Goal: Navigation & Orientation: Find specific page/section

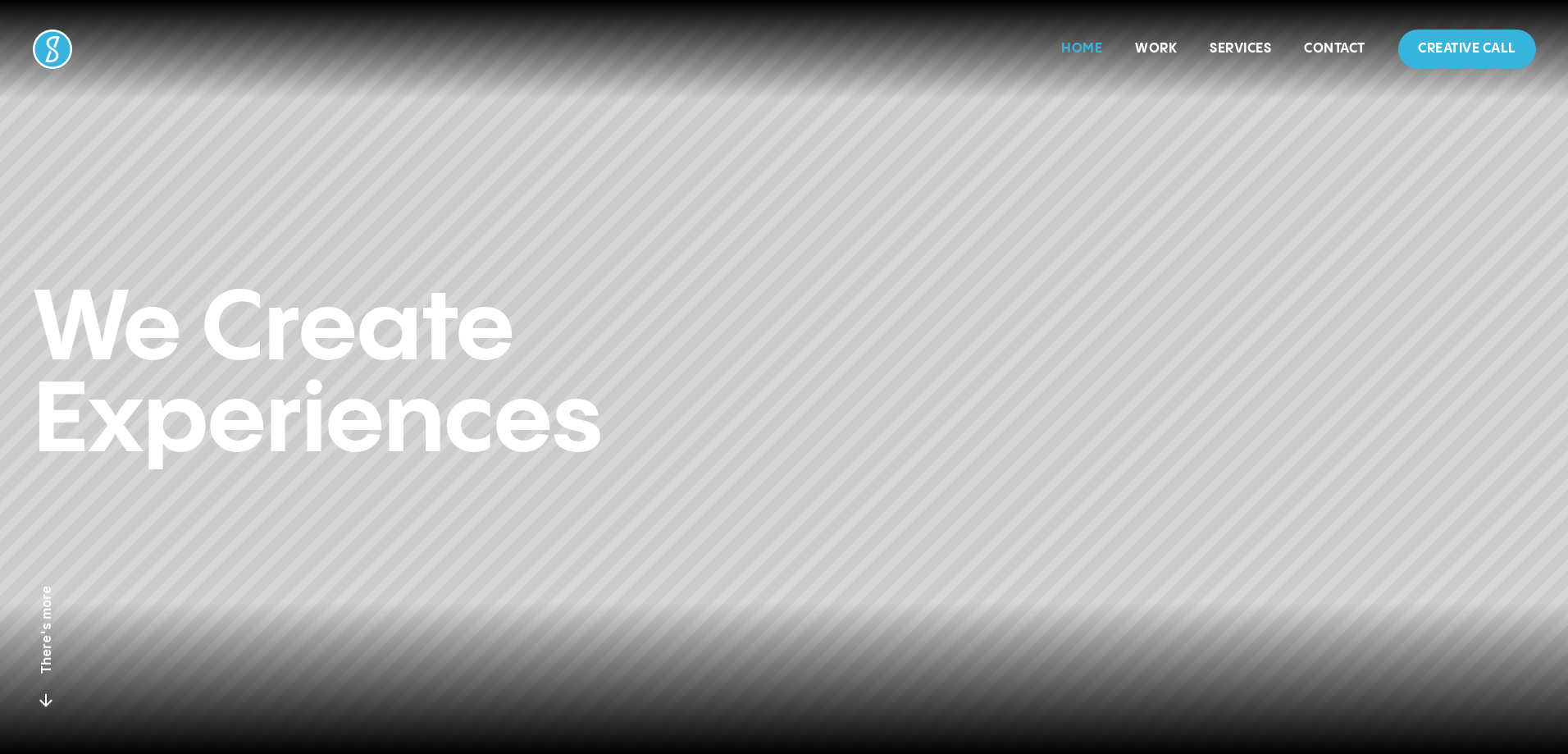
click at [1072, 47] on link "Home" at bounding box center [1082, 49] width 41 height 14
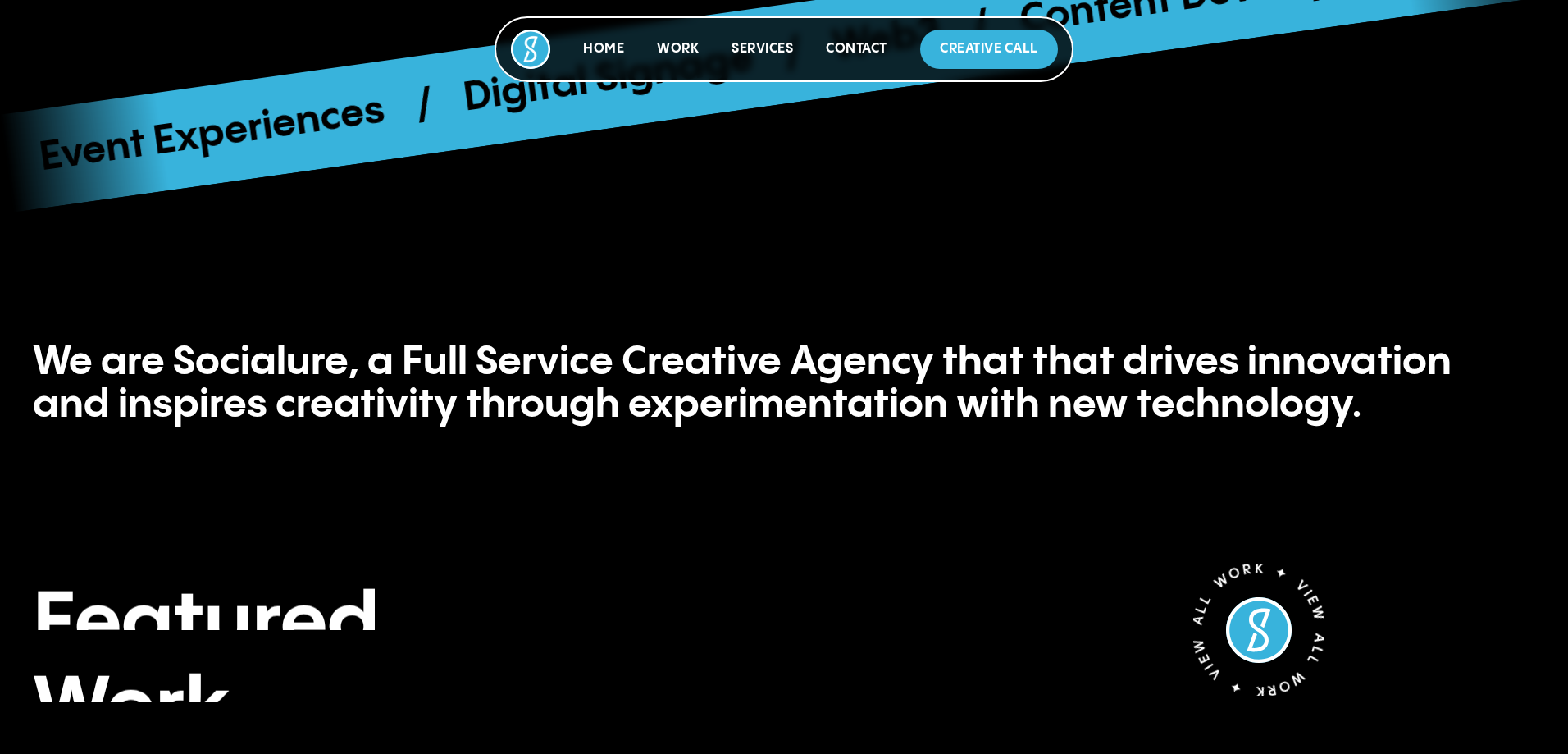
scroll to position [902, 0]
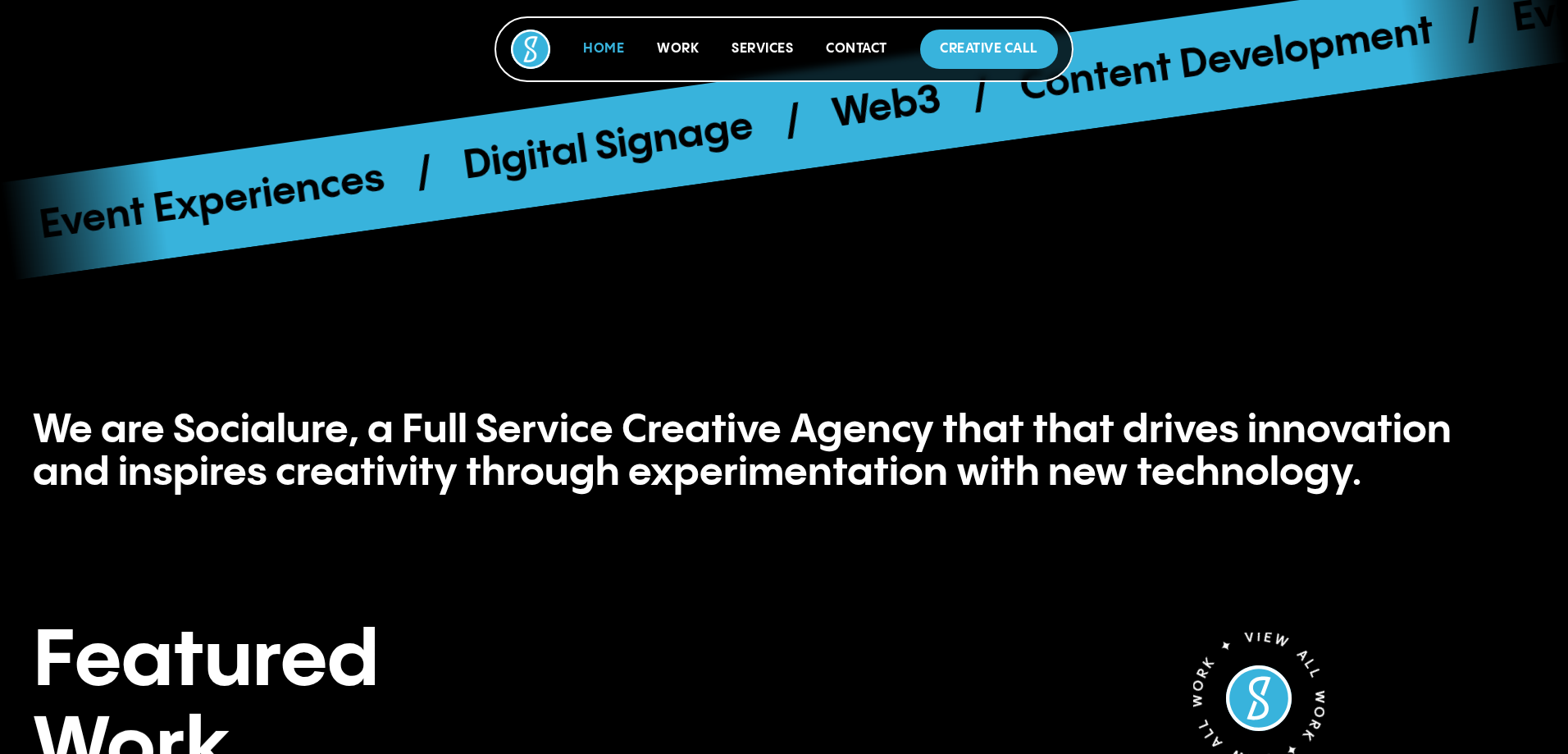
click at [620, 47] on link "Home" at bounding box center [604, 49] width 41 height 14
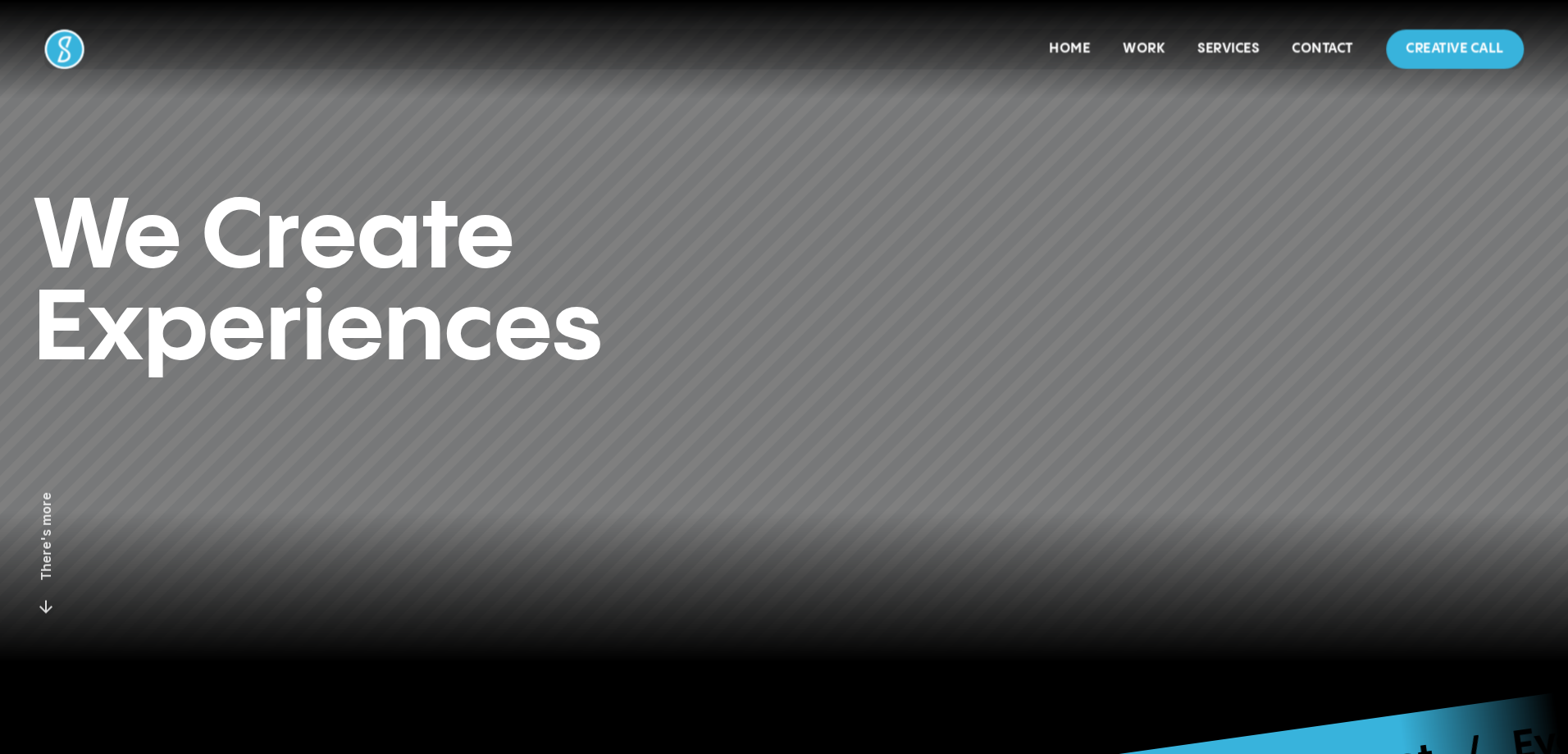
scroll to position [0, 0]
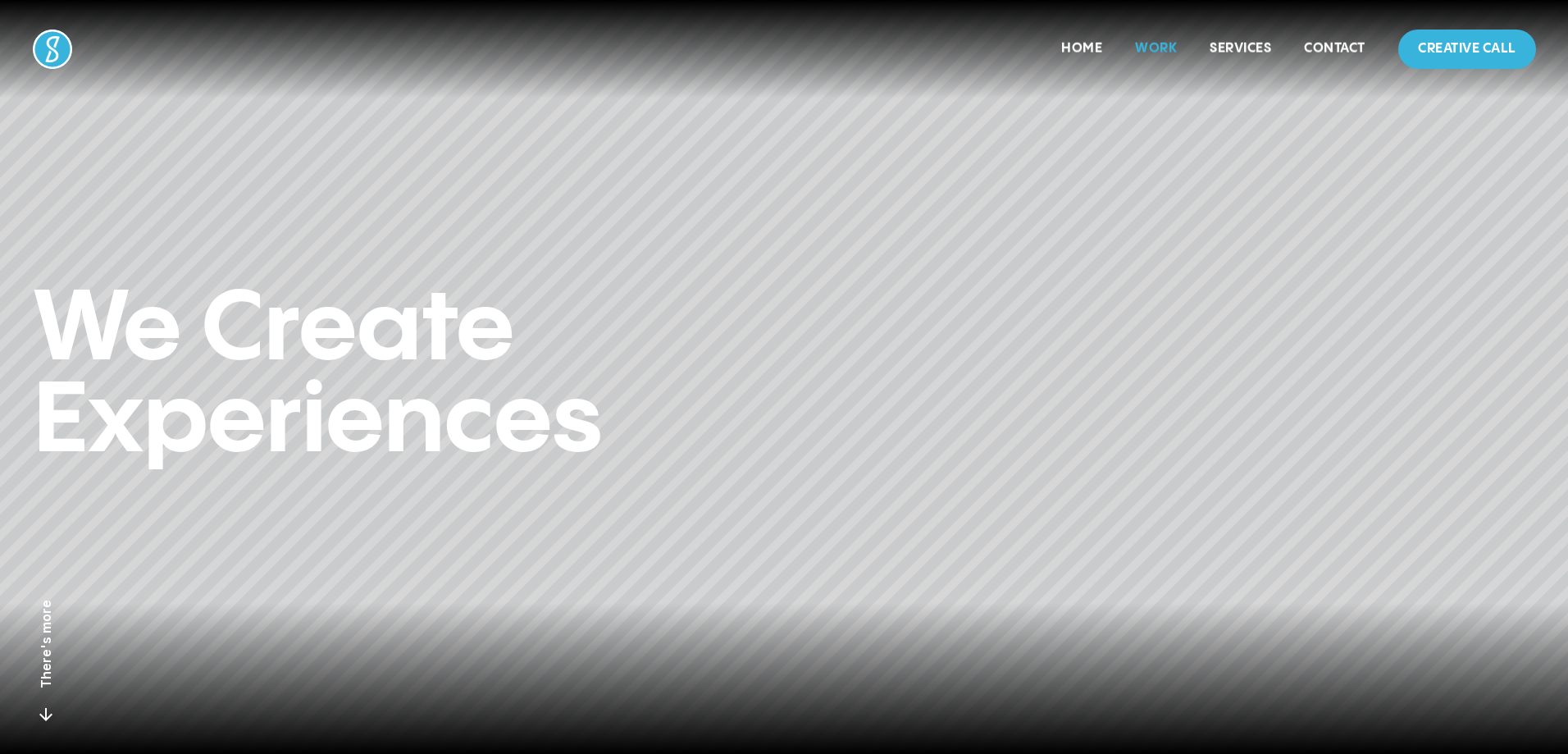
click at [1151, 45] on link "Work" at bounding box center [1156, 49] width 42 height 14
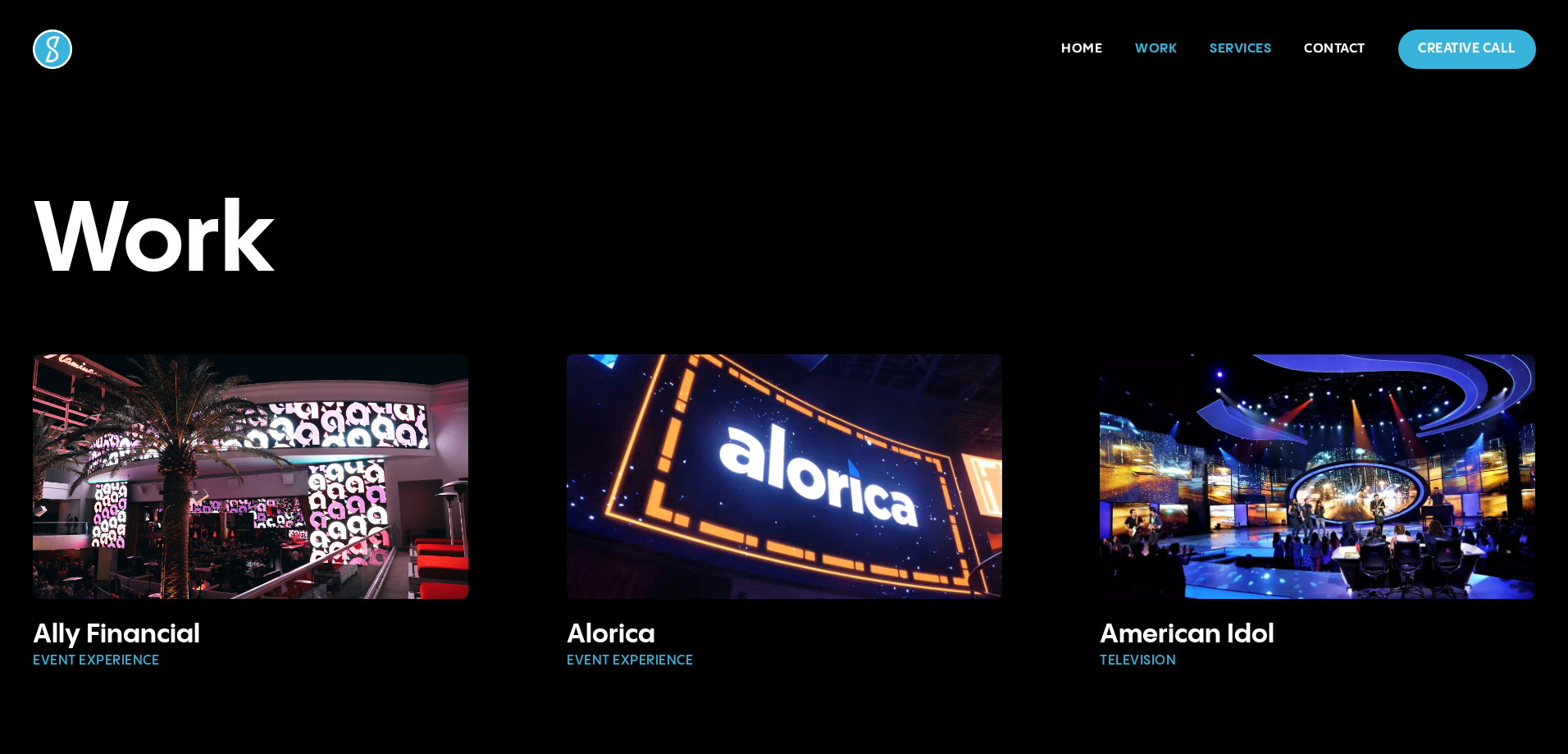
click at [1230, 45] on link "Services" at bounding box center [1240, 49] width 61 height 14
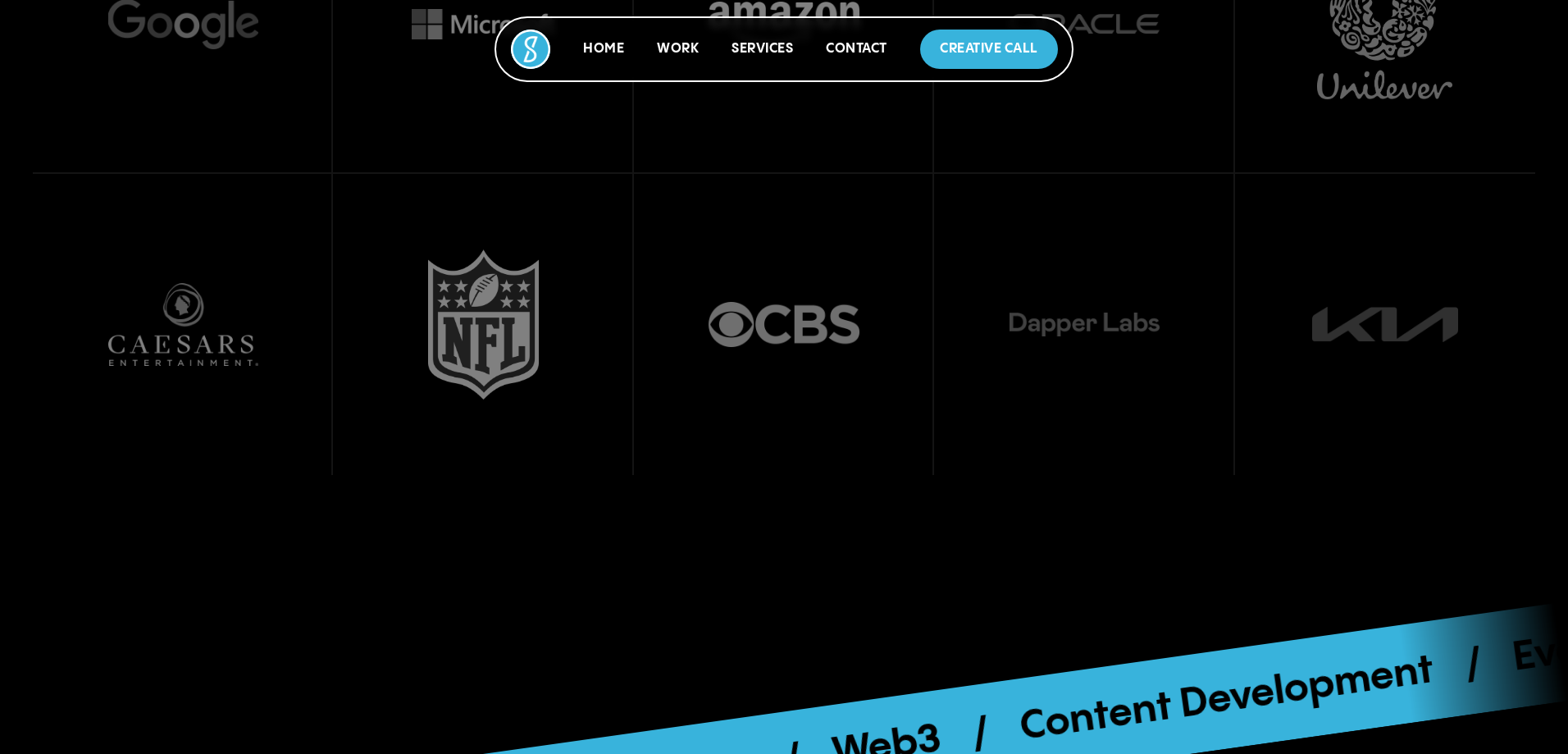
scroll to position [6327, 0]
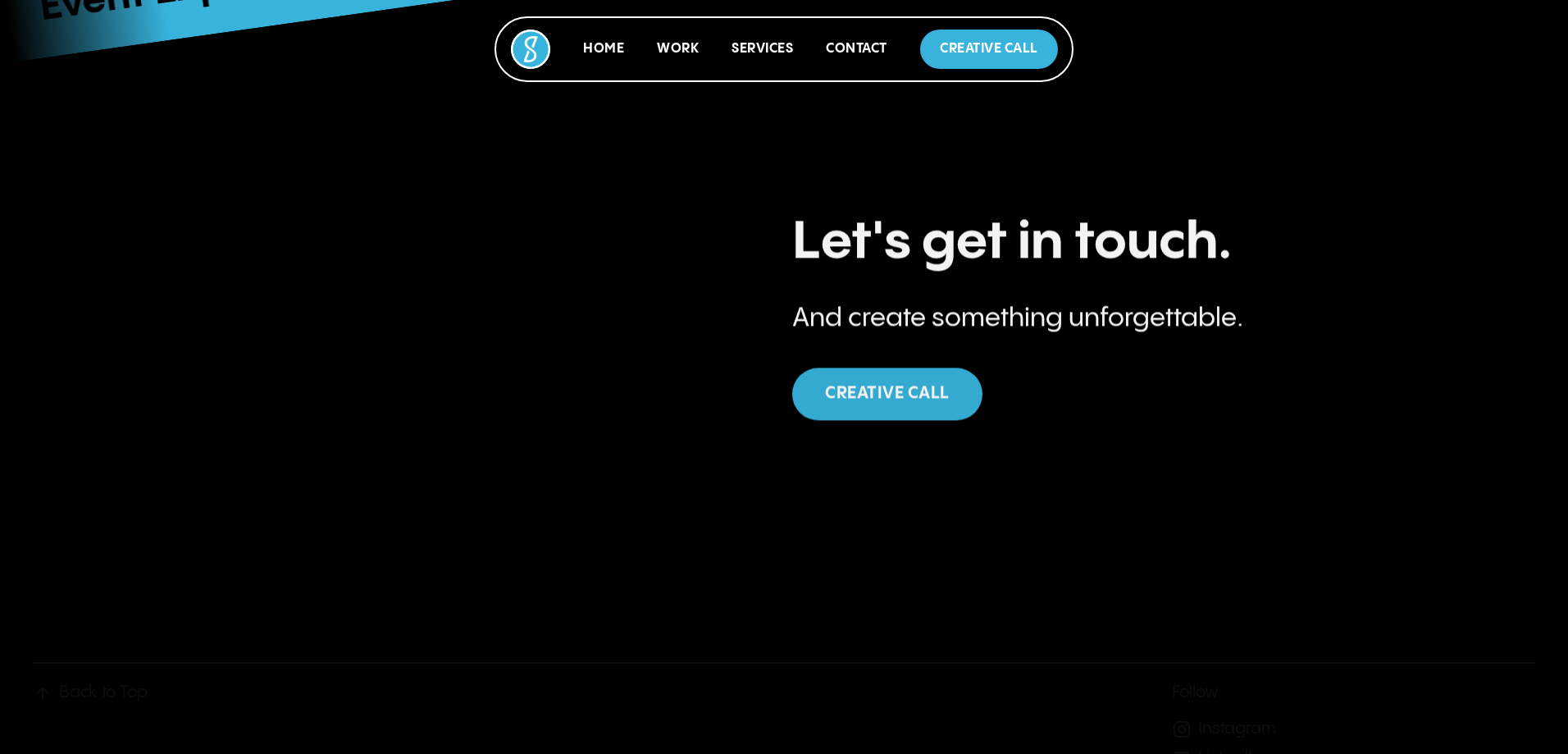
drag, startPoint x: 791, startPoint y: 109, endPoint x: 787, endPoint y: 93, distance: 16.5
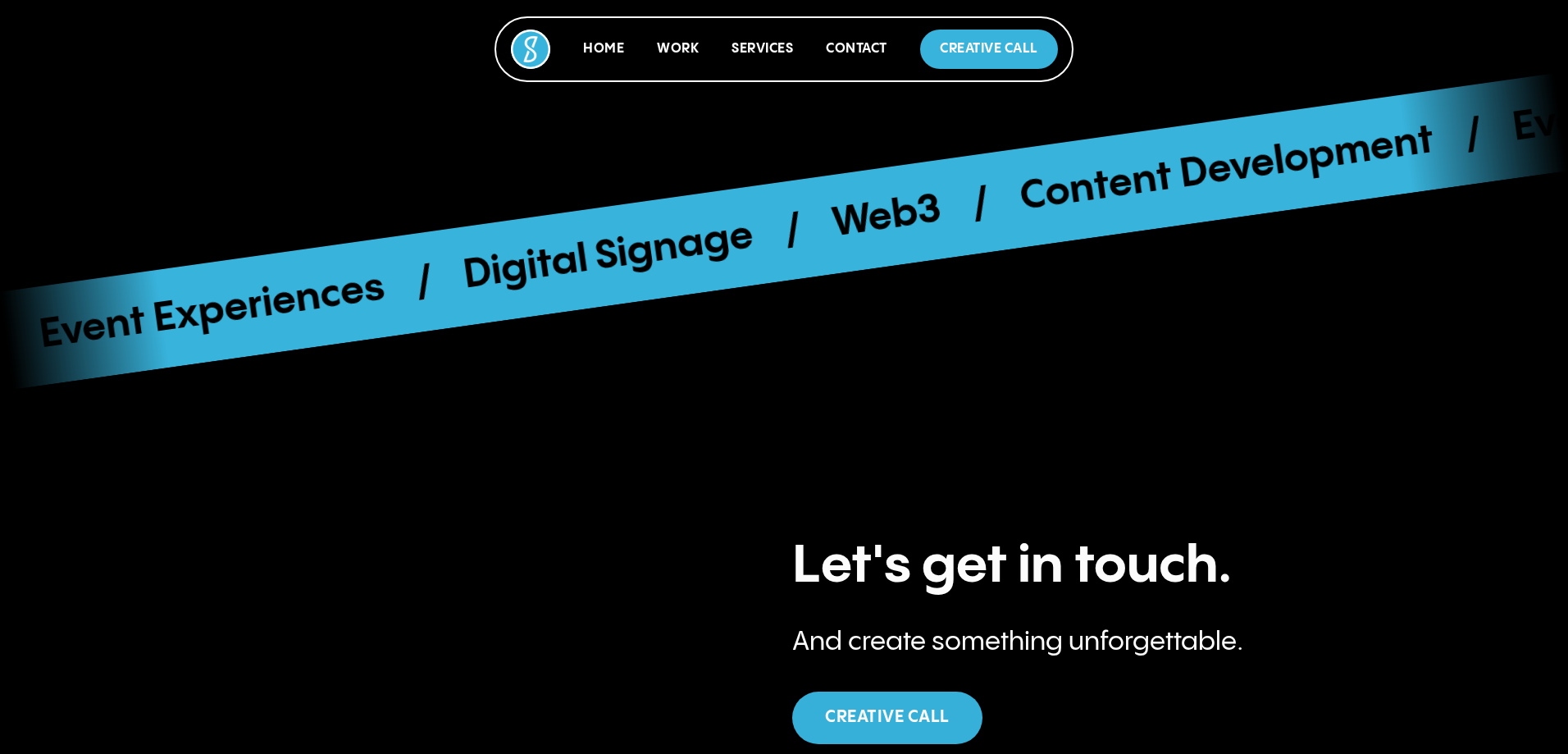
scroll to position [6737, 0]
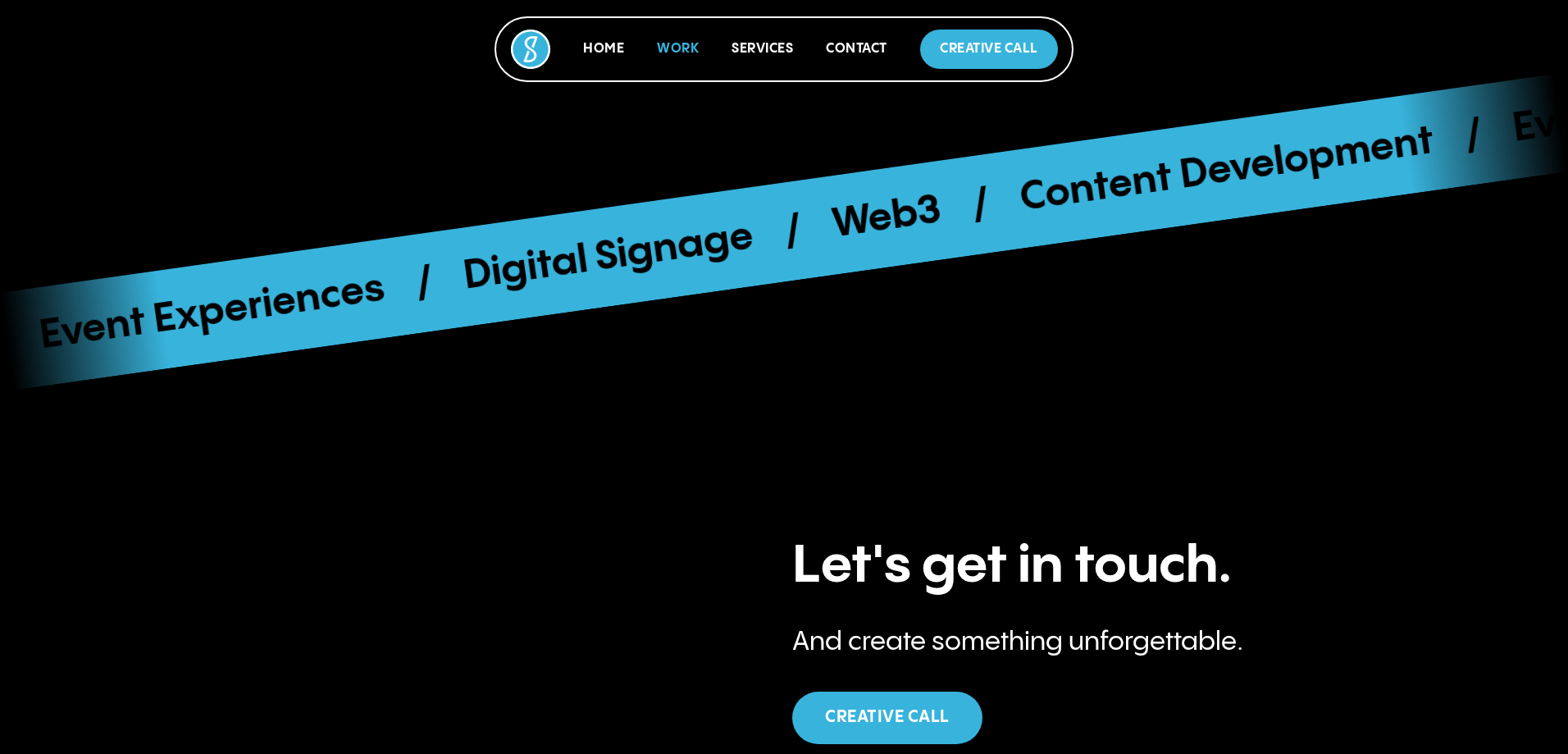
drag, startPoint x: 787, startPoint y: 93, endPoint x: 671, endPoint y: 45, distance: 125.5
click at [670, 44] on link "Work" at bounding box center [677, 49] width 42 height 14
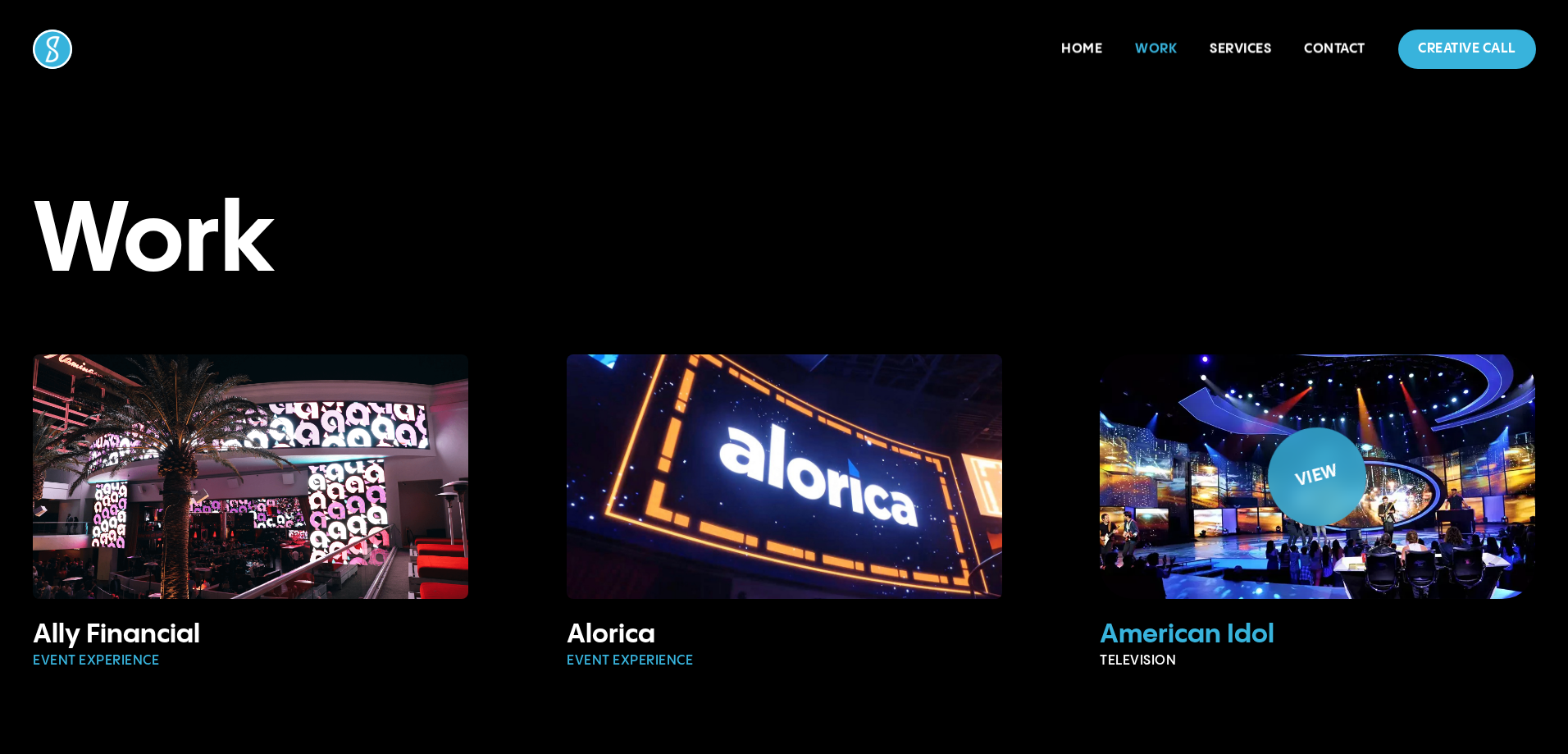
click at [1314, 476] on div "View" at bounding box center [1318, 476] width 68 height 36
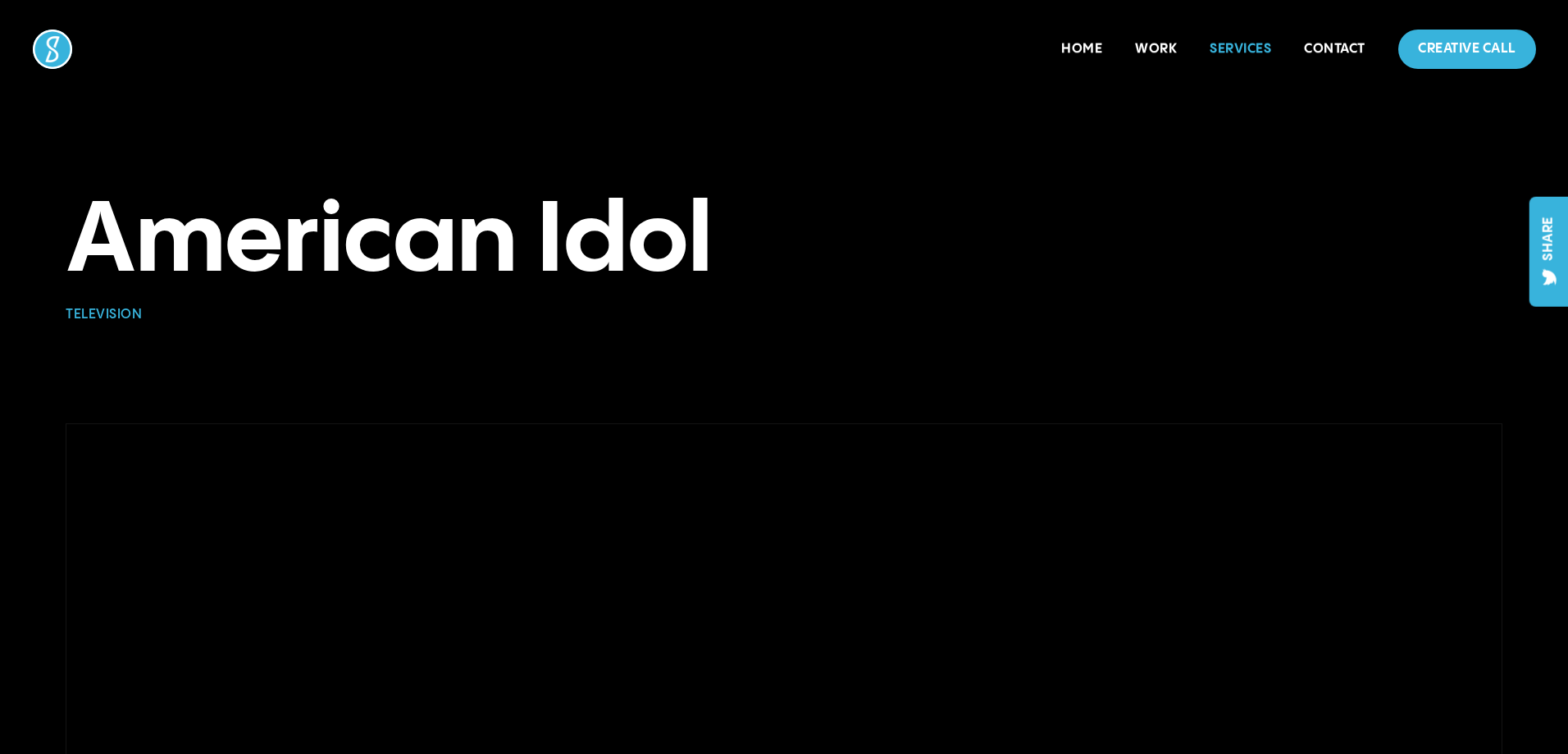
click at [1228, 50] on link "Services" at bounding box center [1240, 49] width 61 height 14
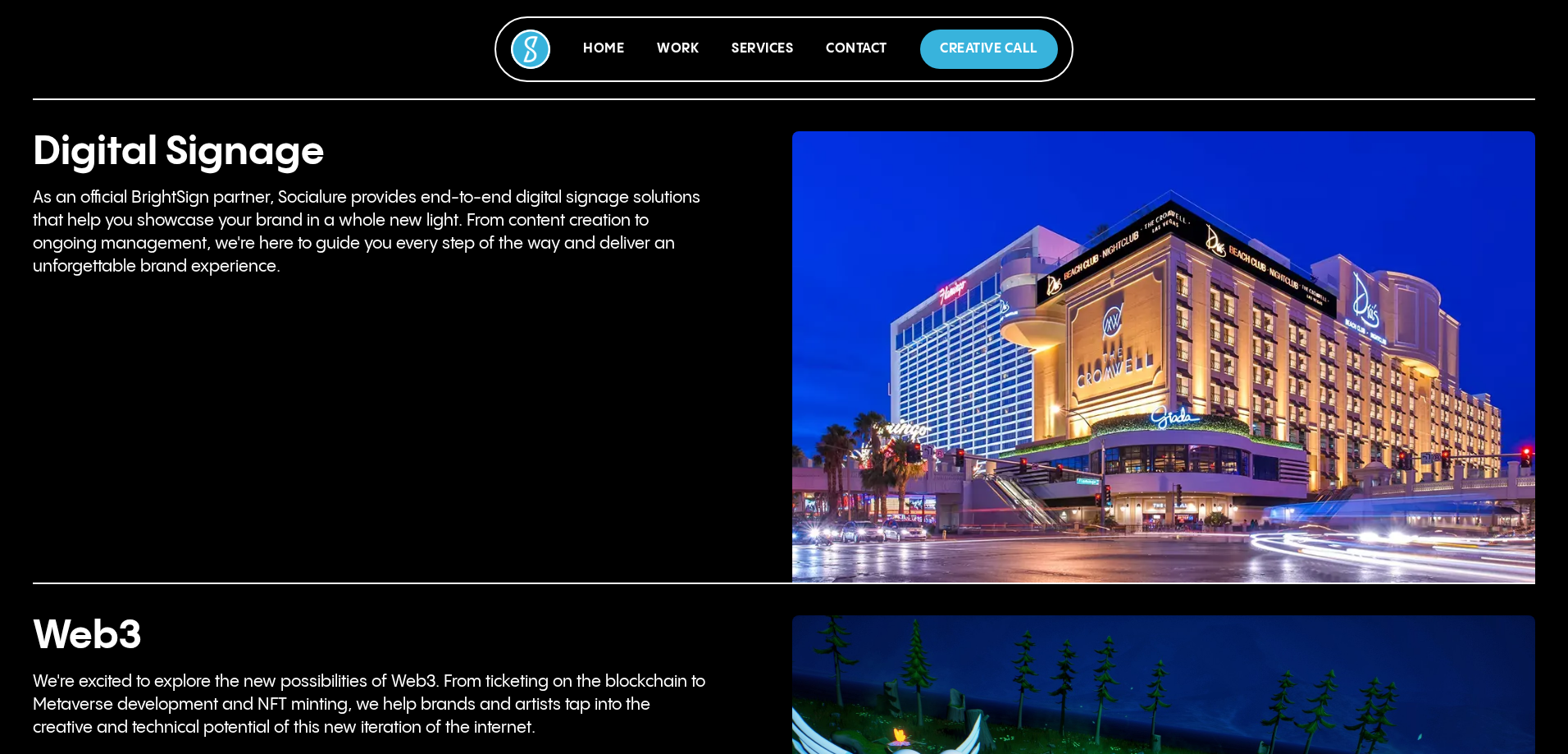
scroll to position [3784, 0]
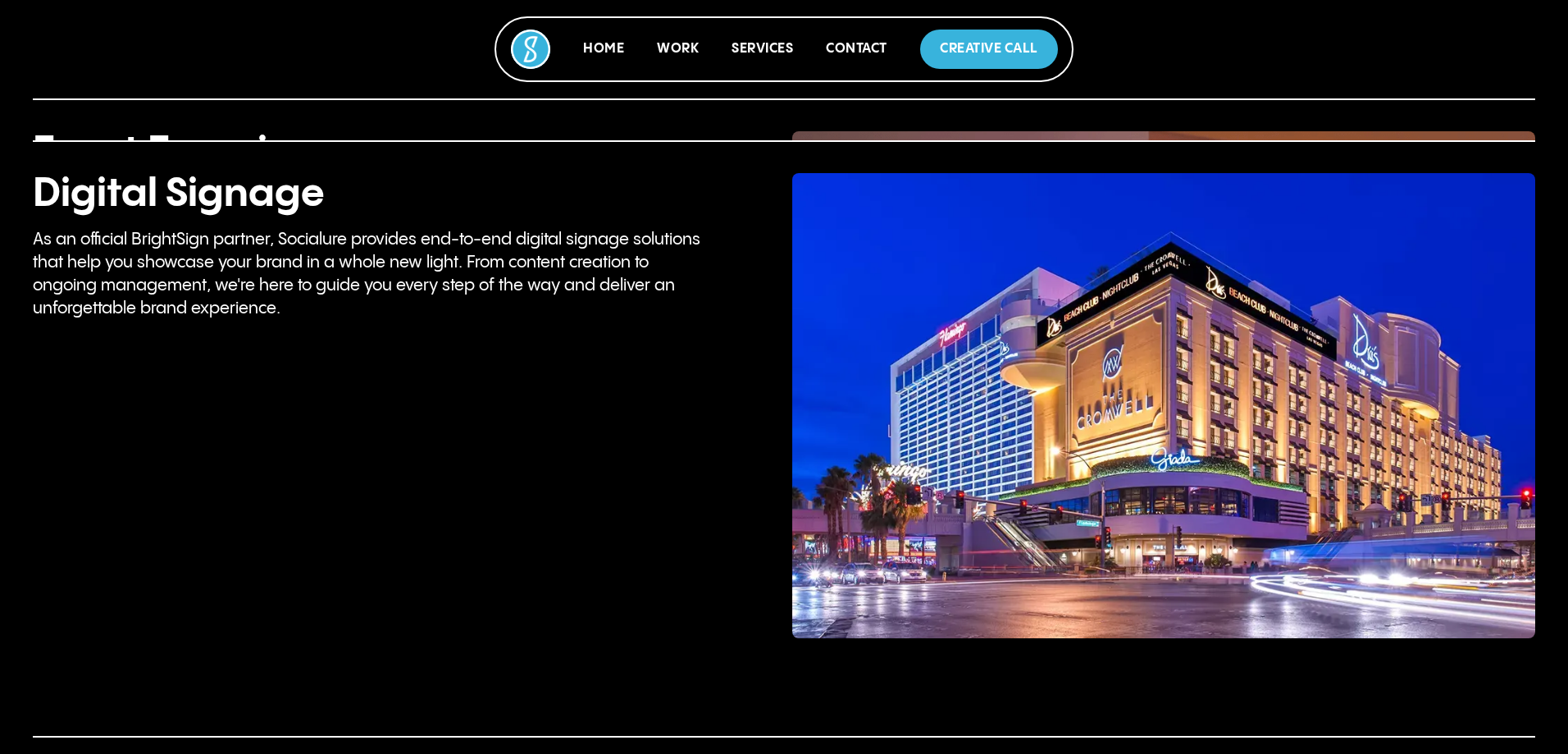
click at [221, 203] on h3 "Digital Signage" at bounding box center [371, 194] width 677 height 43
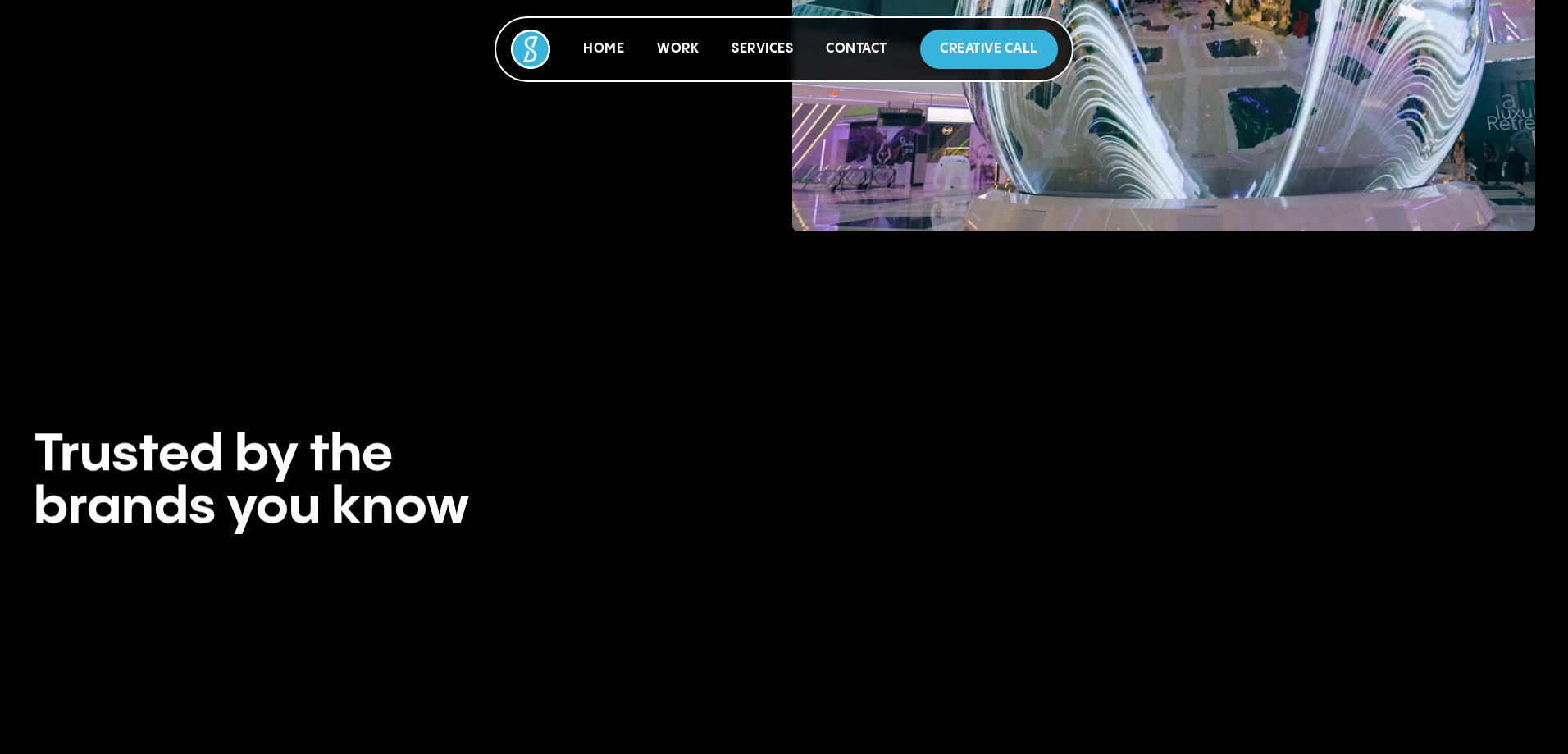
scroll to position [5670, 0]
